Goal: Task Accomplishment & Management: Use online tool/utility

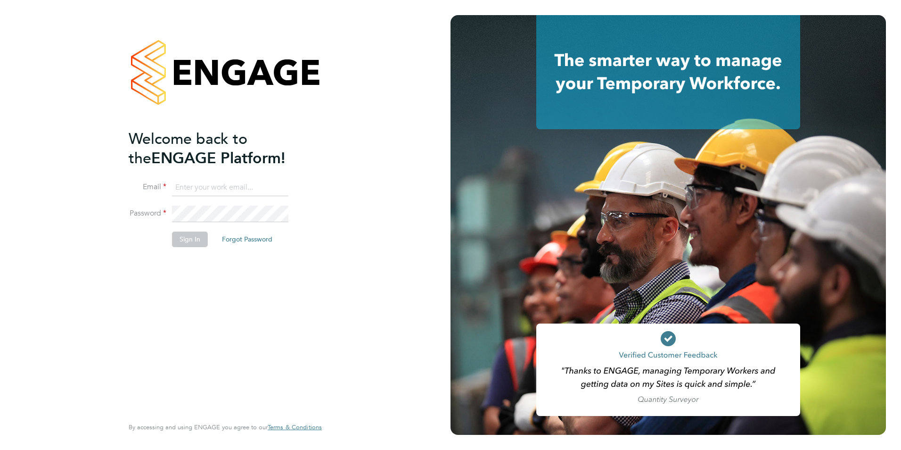
type input "[PERSON_NAME][EMAIL_ADDRESS][DOMAIN_NAME]"
click at [185, 236] on button "Sign In" at bounding box center [190, 238] width 36 height 15
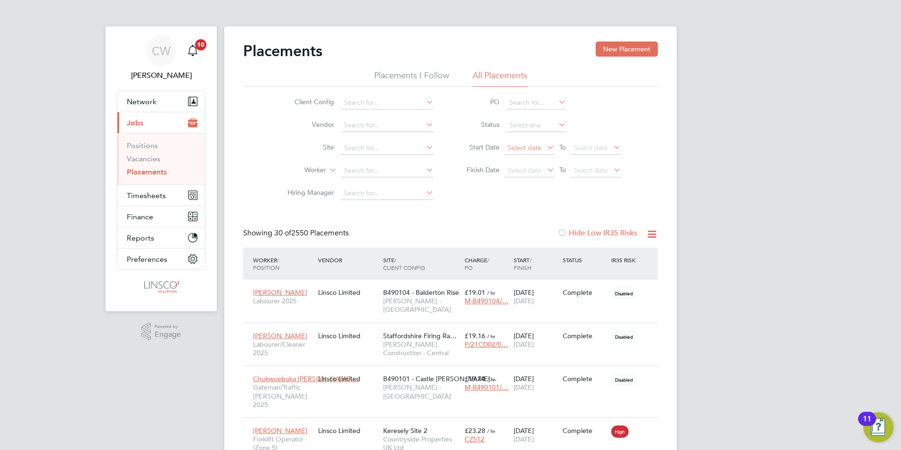
click at [525, 150] on span "Select date" at bounding box center [525, 147] width 34 height 8
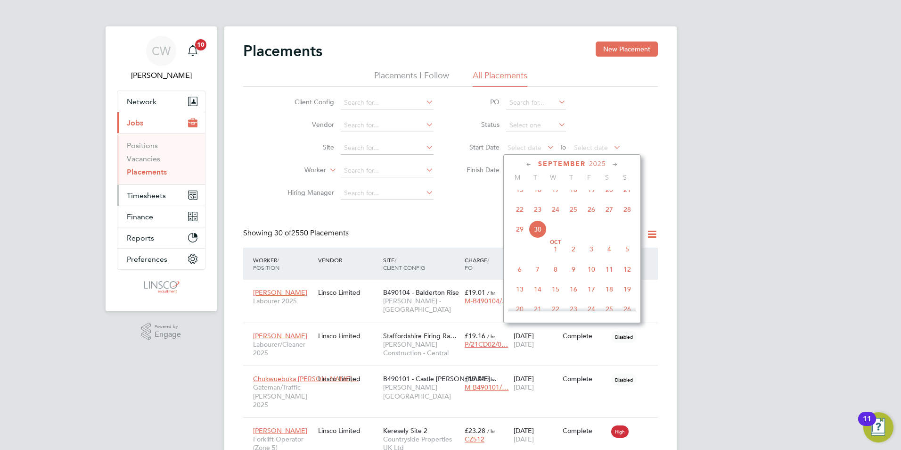
click at [145, 197] on span "Timesheets" at bounding box center [146, 195] width 39 height 9
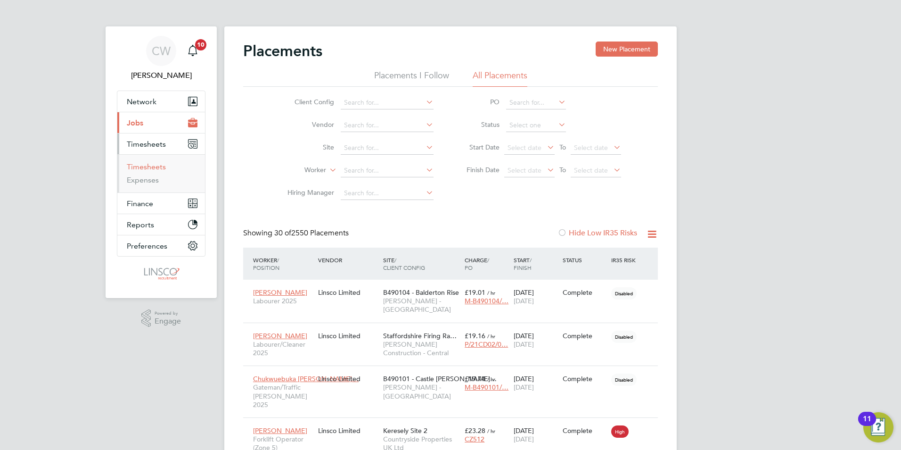
click at [154, 167] on link "Timesheets" at bounding box center [146, 166] width 39 height 9
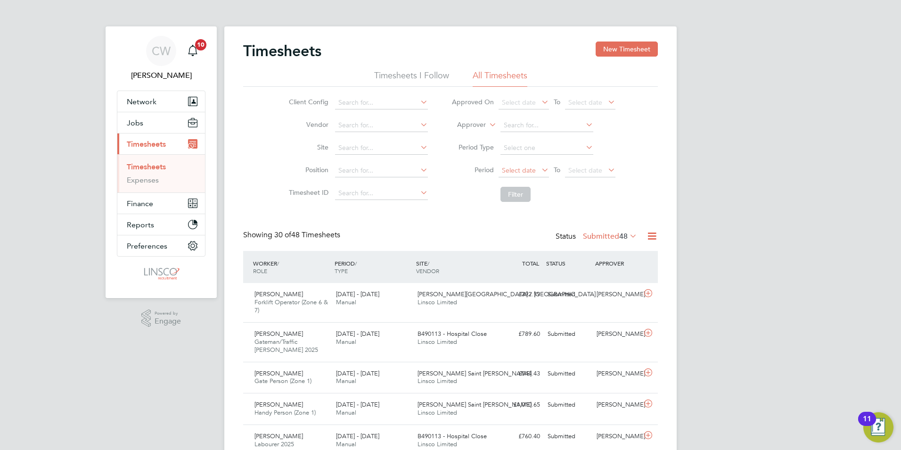
click at [522, 171] on span "Select date" at bounding box center [519, 170] width 34 height 8
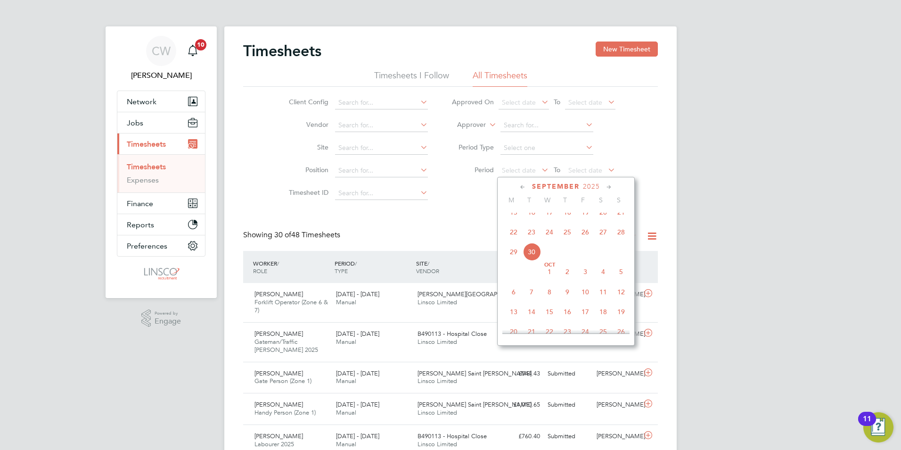
click at [512, 241] on span "22" at bounding box center [514, 232] width 18 height 18
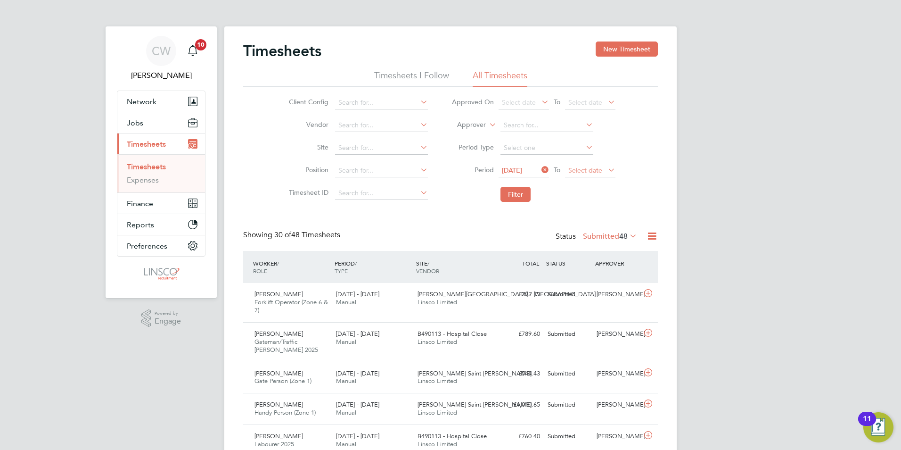
click at [591, 173] on span "Select date" at bounding box center [585, 170] width 34 height 8
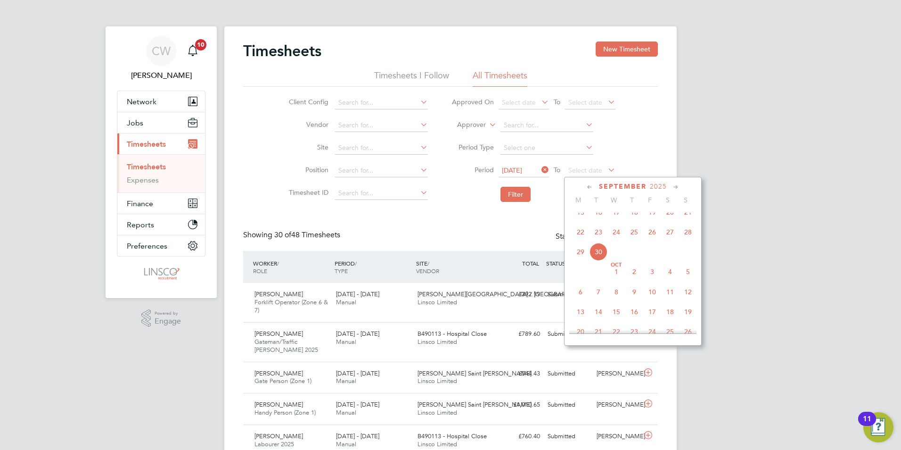
click at [691, 238] on span "28" at bounding box center [688, 232] width 18 height 18
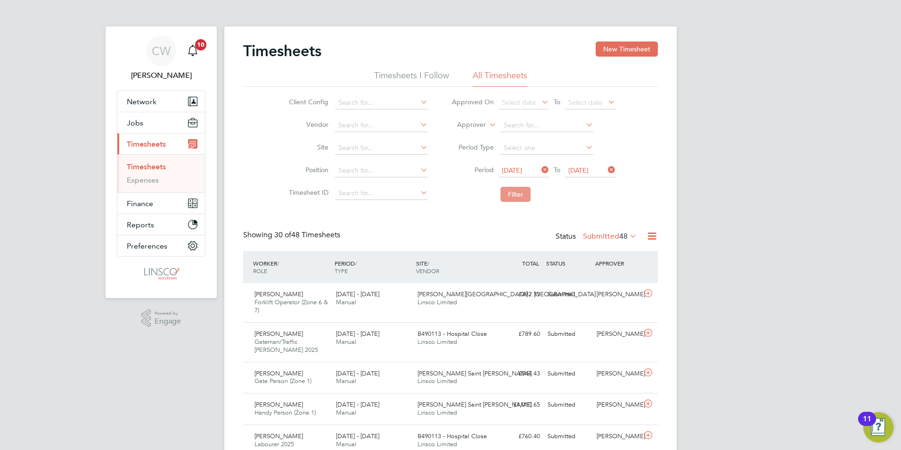
click at [515, 189] on button "Filter" at bounding box center [516, 194] width 30 height 15
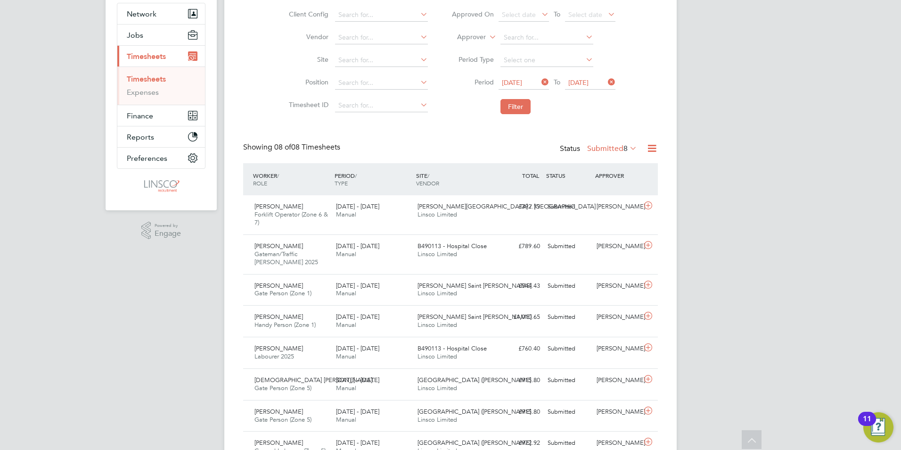
click at [614, 151] on label "Submitted 8" at bounding box center [612, 148] width 50 height 9
click at [618, 205] on li "Approved" at bounding box center [606, 204] width 43 height 13
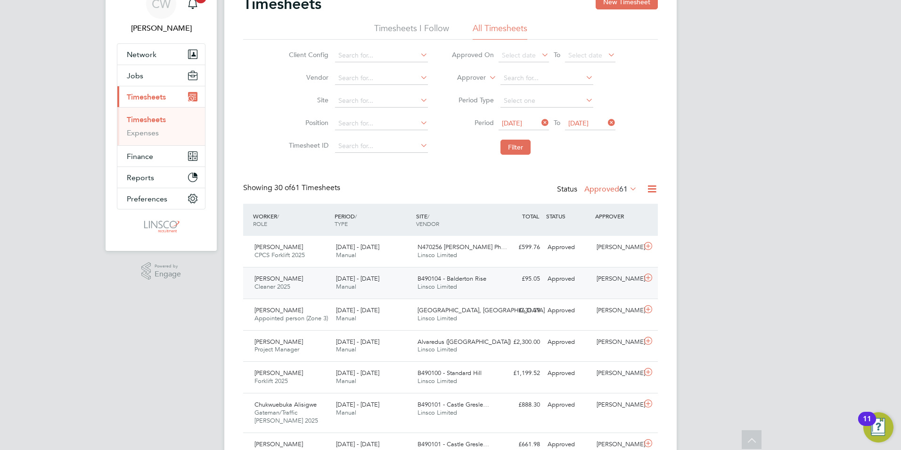
click at [319, 281] on div "[PERSON_NAME] Cleaner 2025 [DATE] - [DATE]" at bounding box center [292, 283] width 82 height 24
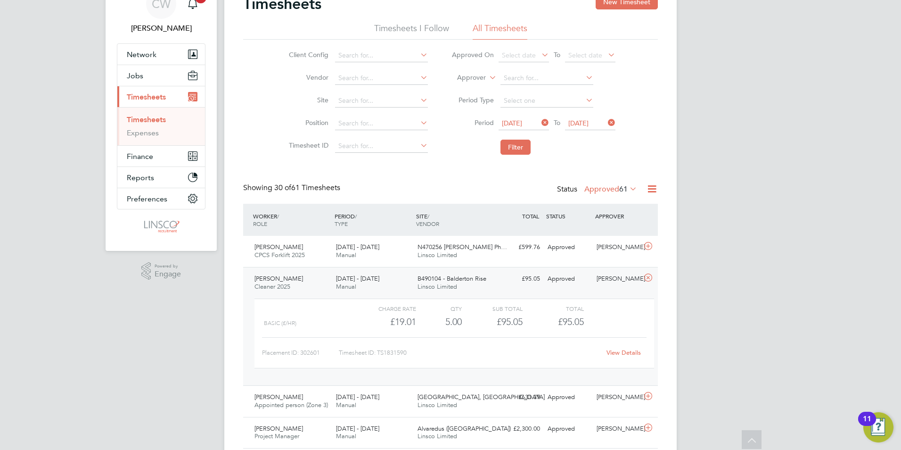
click at [629, 352] on link "View Details" at bounding box center [624, 352] width 34 height 8
